Goal: Find specific page/section: Find specific page/section

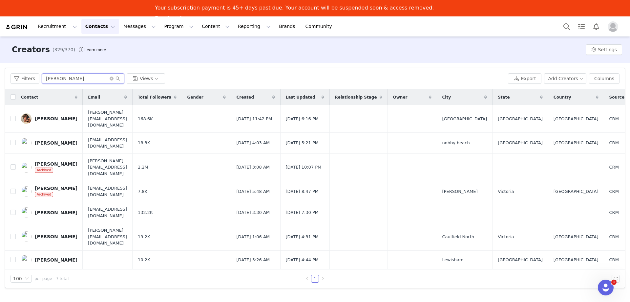
click at [61, 78] on input "[PERSON_NAME]" at bounding box center [83, 78] width 82 height 10
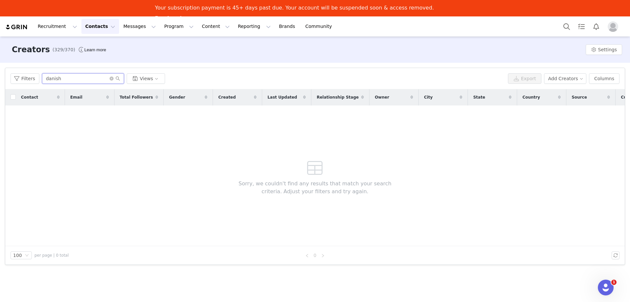
drag, startPoint x: 63, startPoint y: 79, endPoint x: 55, endPoint y: 80, distance: 7.9
click at [55, 80] on input "danish" at bounding box center [83, 78] width 82 height 10
type input "danish"
click at [97, 28] on button "Contacts Contacts" at bounding box center [100, 26] width 38 height 15
click at [110, 57] on div "Prospects" at bounding box center [101, 57] width 44 height 7
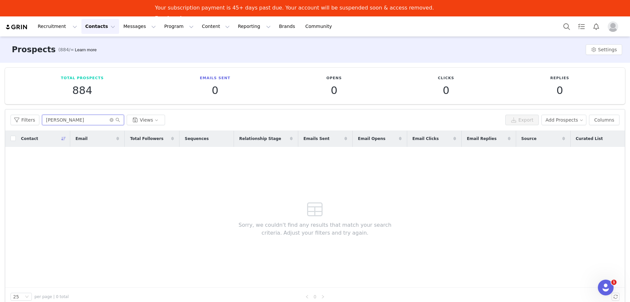
drag, startPoint x: 79, startPoint y: 124, endPoint x: -19, endPoint y: 116, distance: 98.4
click at [0, 116] on html "Recruitment Recruitment Creator Search Curated Lists Landing Pages Web Extensio…" at bounding box center [315, 151] width 630 height 302
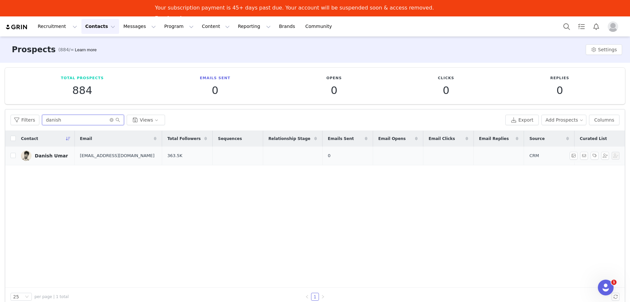
type input "danish"
click at [55, 154] on div "Danish Umar" at bounding box center [51, 155] width 33 height 5
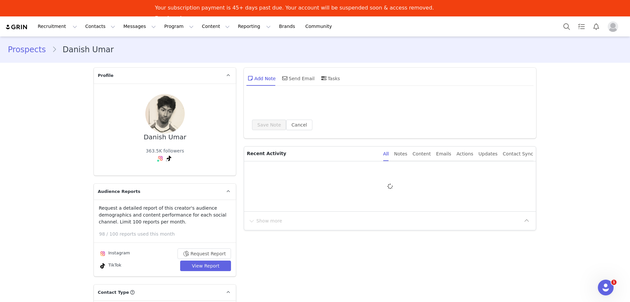
type input "+1 ([GEOGRAPHIC_DATA])"
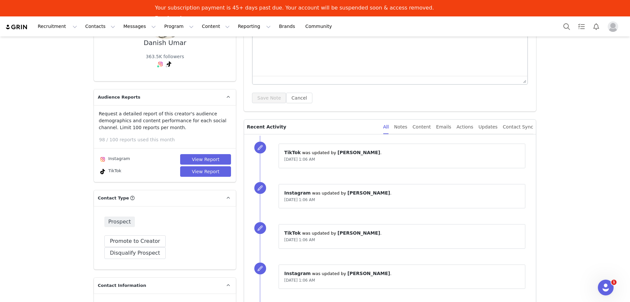
scroll to position [98, 0]
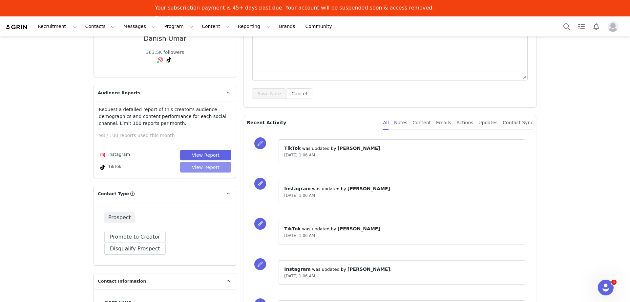
click at [210, 167] on button "View Report" at bounding box center [205, 167] width 51 height 10
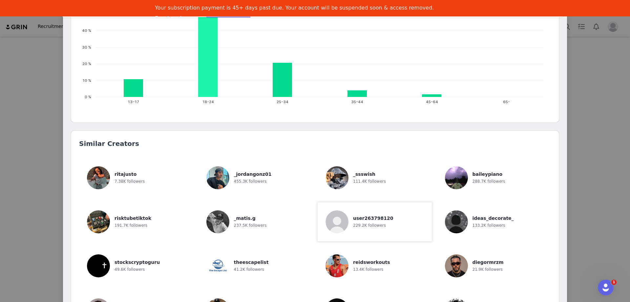
scroll to position [853, 0]
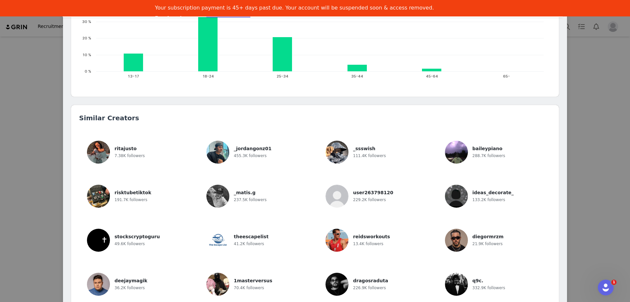
click at [593, 183] on div "Danish Umar @danimonstah Collabs ➡️ [EMAIL_ADDRESS][DOMAIN_NAME] Location [GEOG…" at bounding box center [315, 151] width 630 height 302
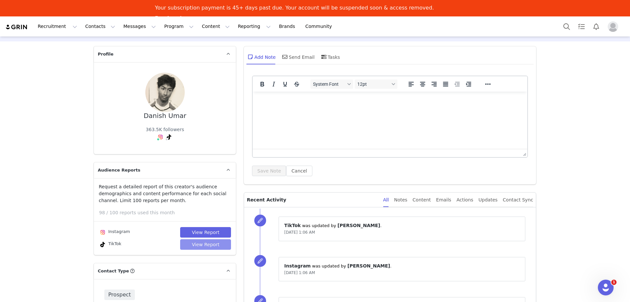
scroll to position [33, 0]
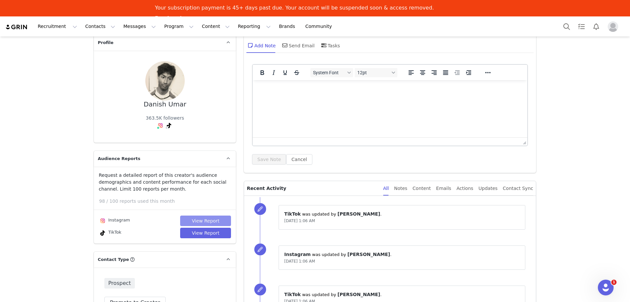
click at [212, 218] on button "View Report" at bounding box center [205, 220] width 51 height 10
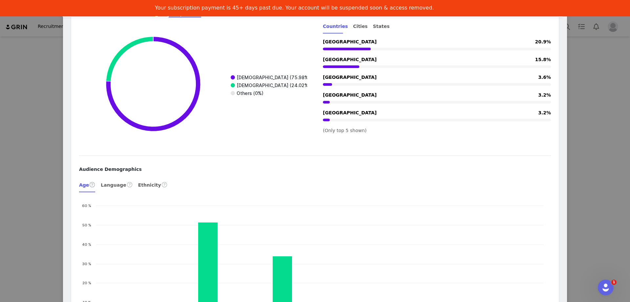
scroll to position [820, 0]
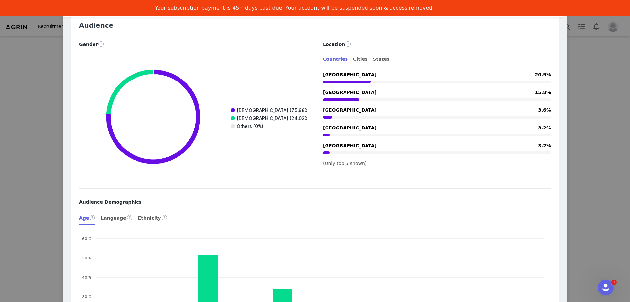
click at [589, 167] on div "Danish Umar @danimonstah [GEOGRAPHIC_DATA] | 🇦🇺 📩 [EMAIL_ADDRESS][DOMAIN_NAME] …" at bounding box center [315, 151] width 630 height 302
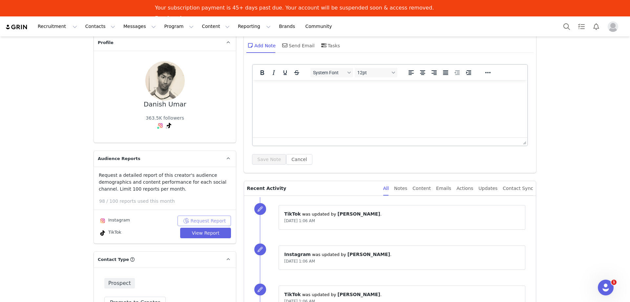
scroll to position [0, 0]
